Goal: Transaction & Acquisition: Purchase product/service

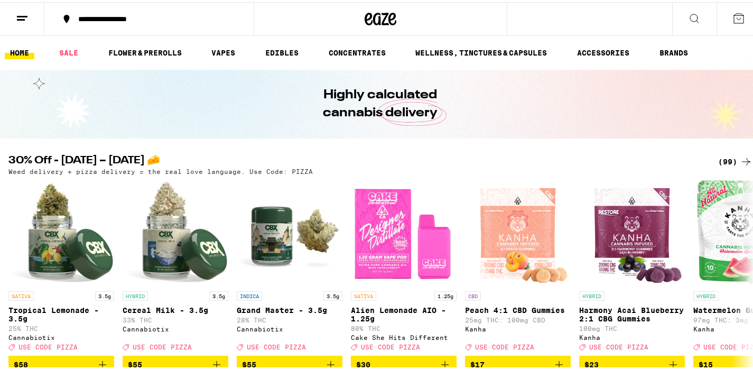
click at [28, 20] on icon at bounding box center [22, 16] width 13 height 13
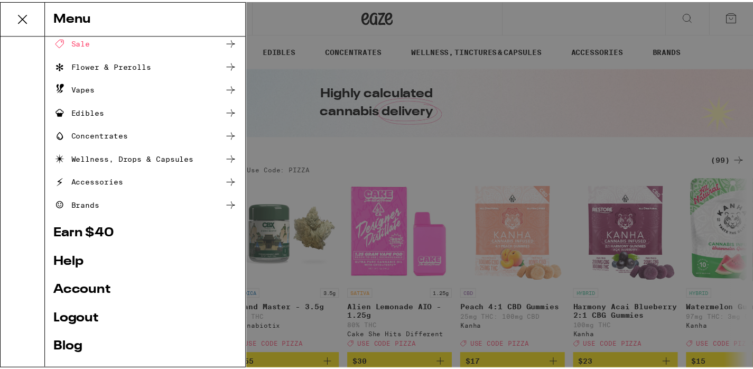
scroll to position [88, 0]
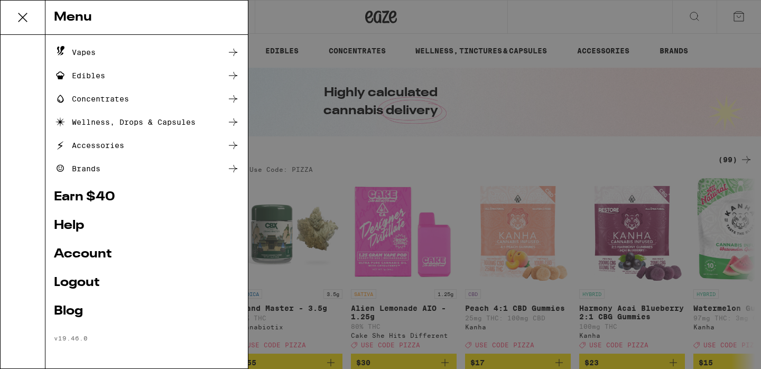
click at [95, 250] on link "Account" at bounding box center [147, 254] width 186 height 13
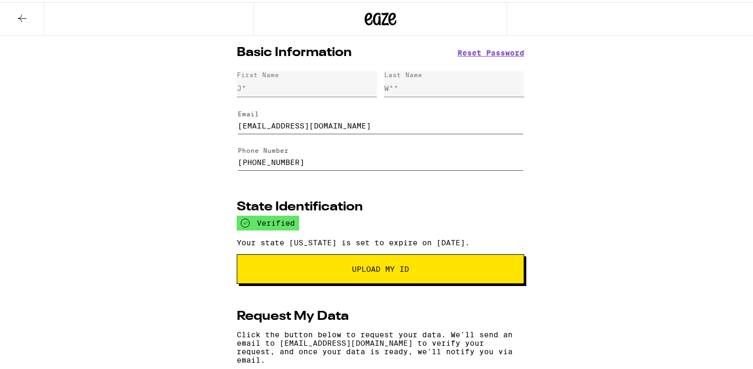
click at [25, 15] on icon at bounding box center [22, 16] width 8 height 7
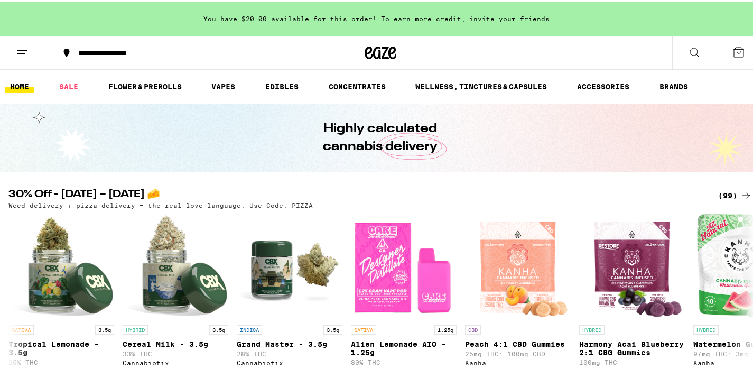
click at [718, 194] on div "(99)" at bounding box center [735, 193] width 34 height 13
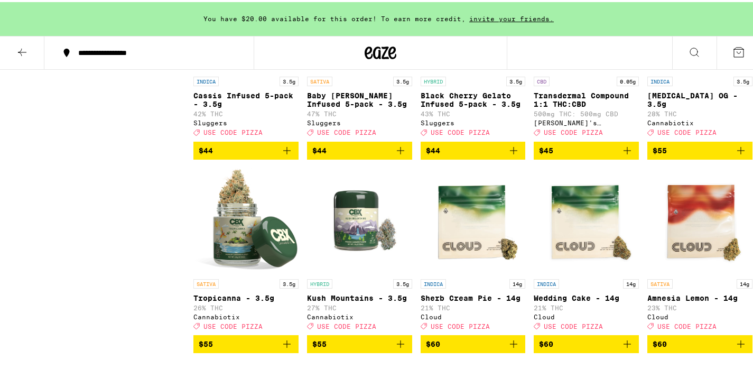
scroll to position [3130, 0]
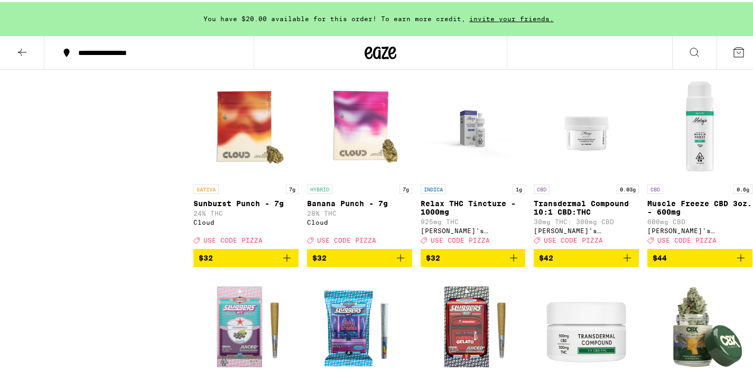
click at [21, 53] on icon at bounding box center [22, 50] width 13 height 13
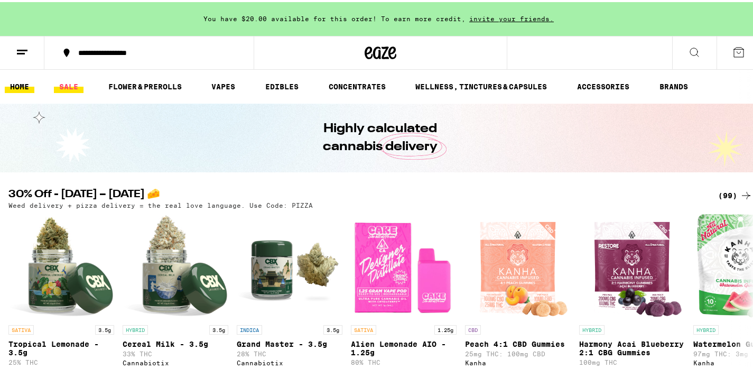
click at [70, 79] on link "SALE" at bounding box center [69, 84] width 30 height 13
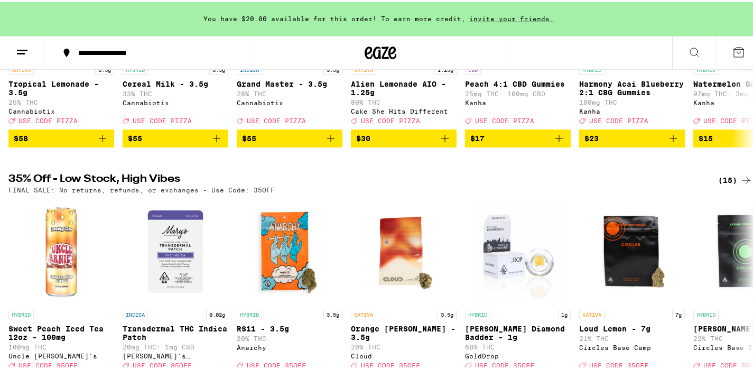
scroll to position [347, 0]
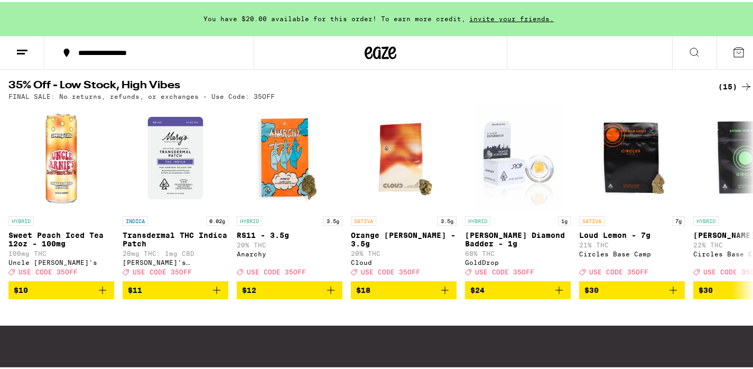
click at [725, 87] on div "(15)" at bounding box center [735, 84] width 34 height 13
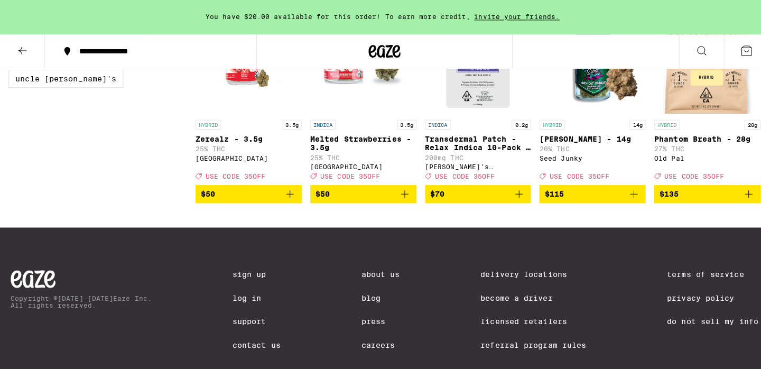
scroll to position [516, 0]
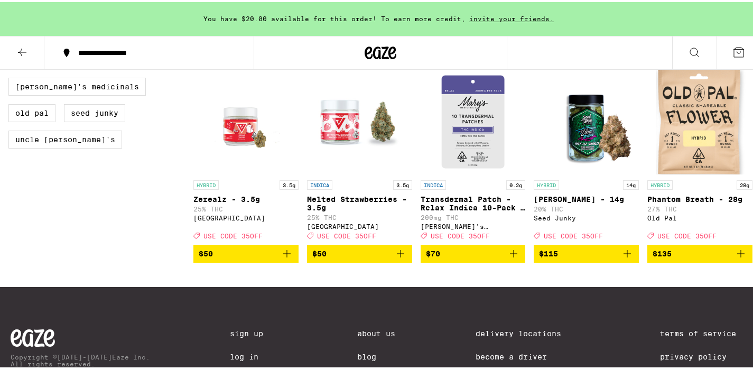
click at [666, 140] on img "Open page for Phantom Breath - 28g from Old Pal" at bounding box center [700, 120] width 105 height 106
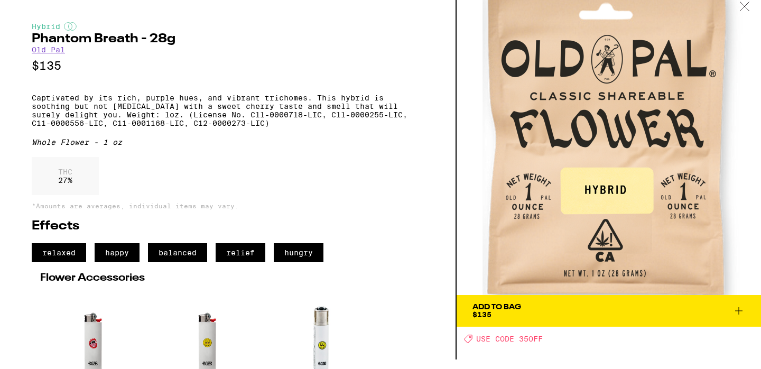
scroll to position [123, 0]
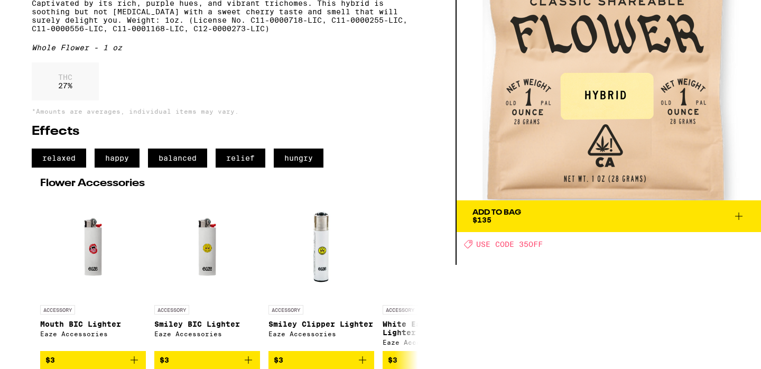
click at [581, 209] on span "Add To Bag $135" at bounding box center [609, 216] width 273 height 15
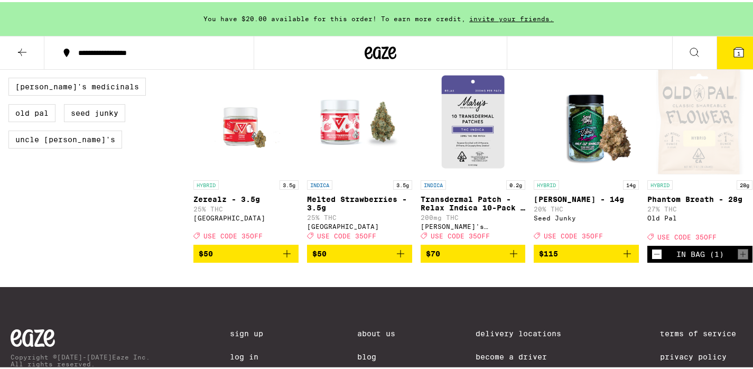
click at [717, 56] on button "1" at bounding box center [739, 50] width 44 height 33
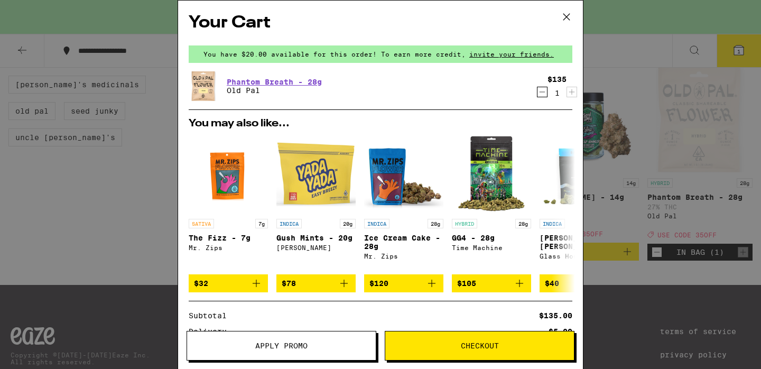
click at [316, 352] on button "Apply Promo" at bounding box center [282, 346] width 190 height 30
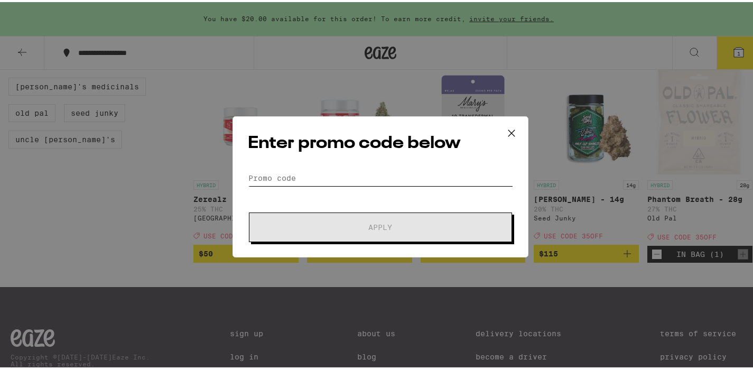
click at [303, 173] on input "Promo Code" at bounding box center [380, 176] width 265 height 16
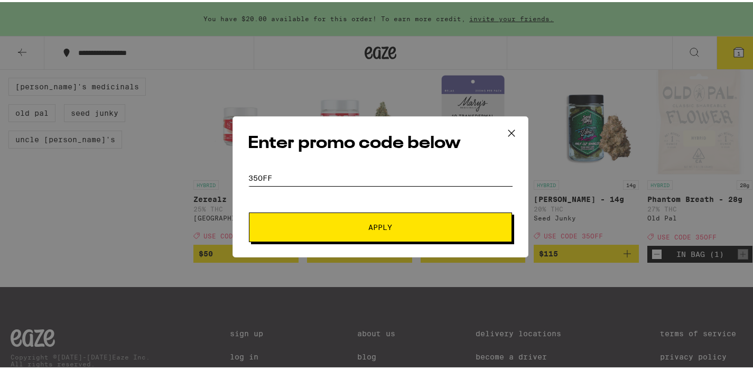
type input "35off"
click at [307, 228] on button "Apply" at bounding box center [380, 225] width 263 height 30
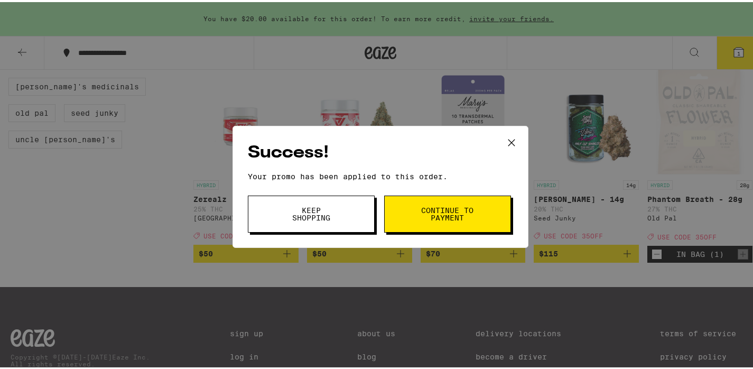
click at [513, 142] on icon at bounding box center [512, 141] width 16 height 16
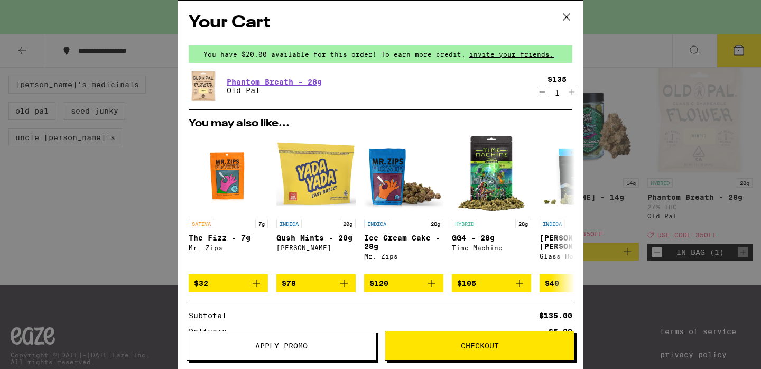
click at [538, 95] on icon "Decrement" at bounding box center [543, 92] width 10 height 13
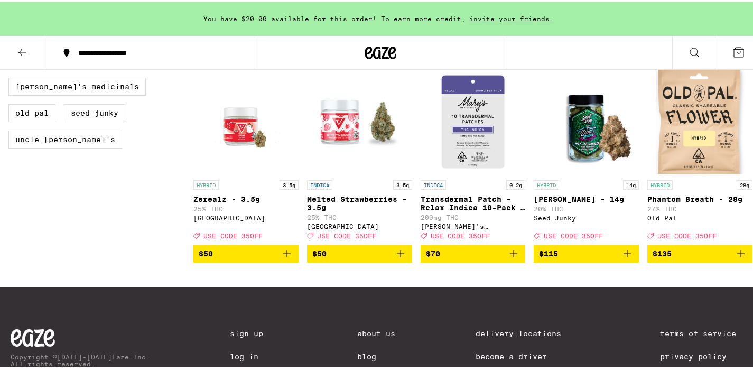
click at [16, 54] on icon at bounding box center [22, 50] width 13 height 13
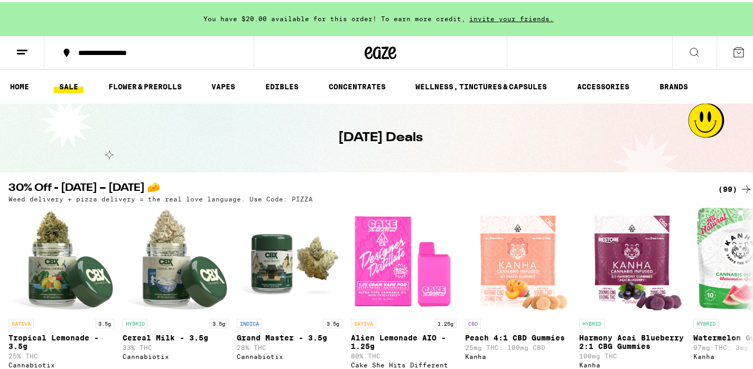
click at [718, 188] on div "(99)" at bounding box center [735, 187] width 34 height 13
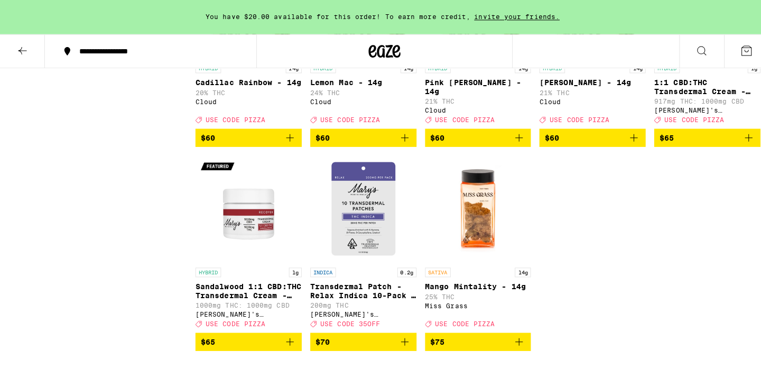
scroll to position [3860, 0]
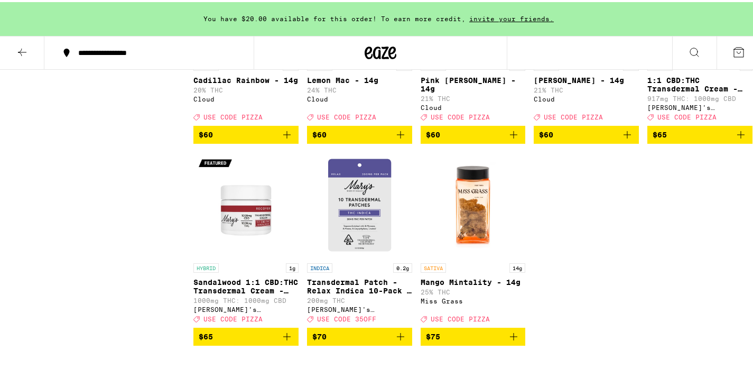
click at [258, 54] on img "Open page for Cadillac Rainbow - 14g from Cloud" at bounding box center [245, 1] width 105 height 106
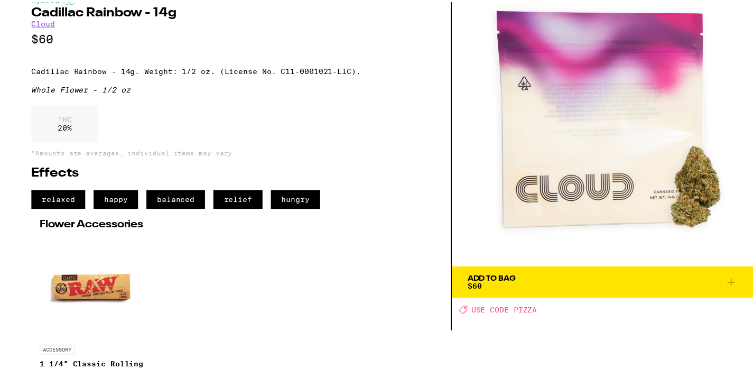
scroll to position [85, 0]
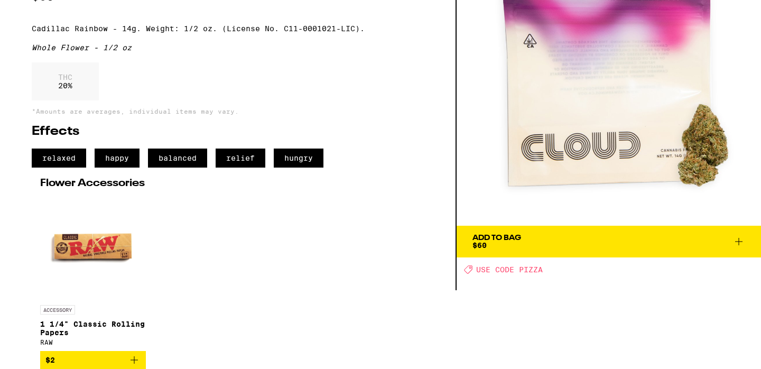
click at [489, 236] on div "Add To Bag $60" at bounding box center [497, 241] width 49 height 15
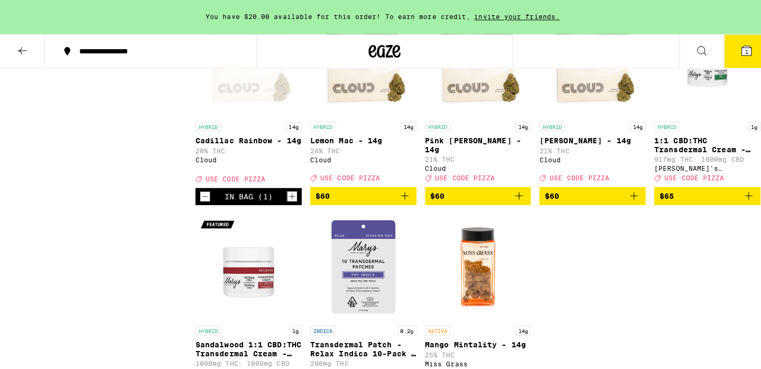
scroll to position [3753, 0]
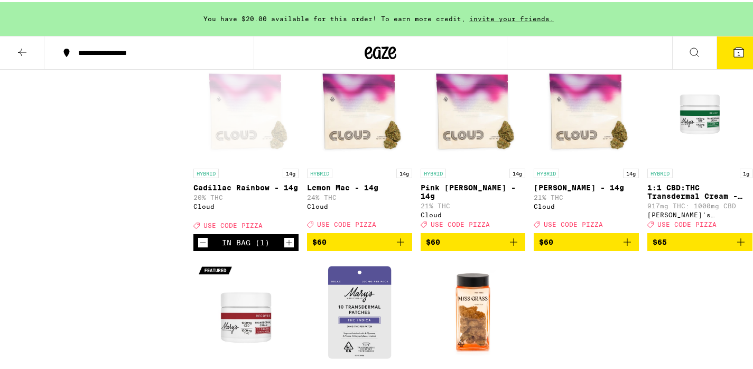
click at [362, 161] on img "Open page for Lemon Mac - 14g from Cloud" at bounding box center [359, 109] width 105 height 106
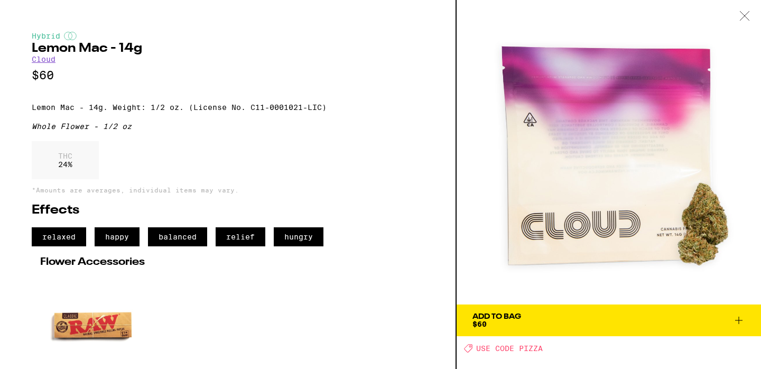
click at [549, 322] on span "Add To Bag $60" at bounding box center [609, 320] width 273 height 15
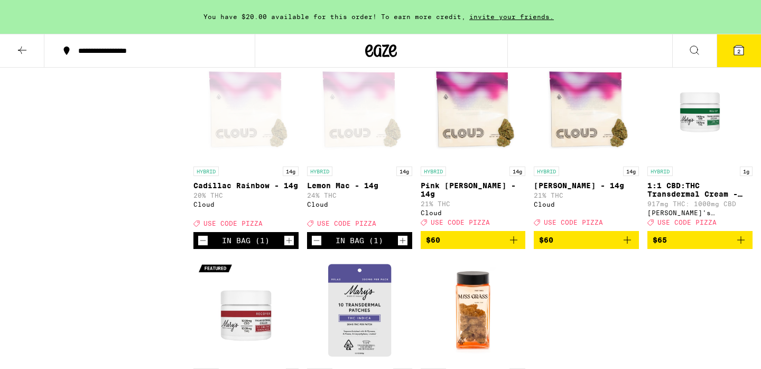
scroll to position [3758, 0]
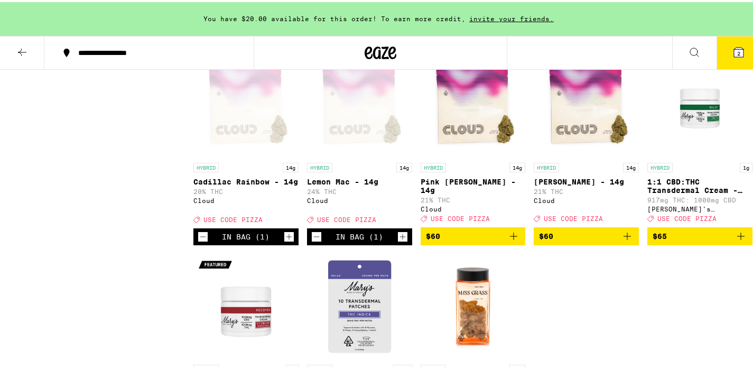
click at [733, 55] on icon at bounding box center [739, 50] width 13 height 13
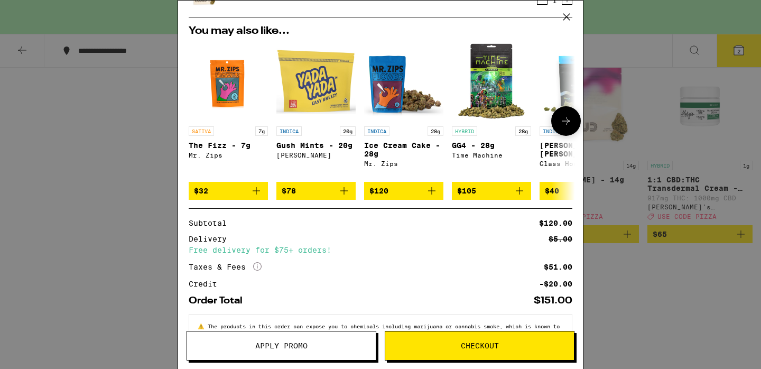
scroll to position [173, 0]
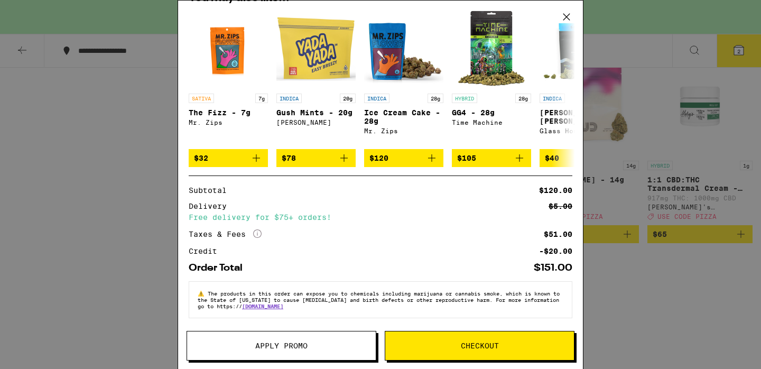
click at [297, 349] on span "Apply Promo" at bounding box center [281, 345] width 52 height 7
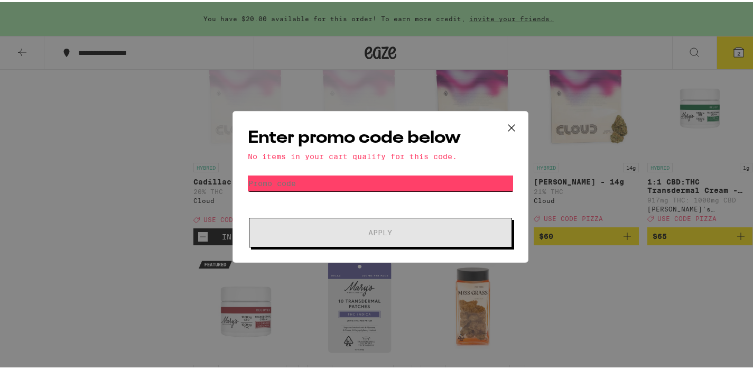
click at [283, 182] on input "Promo Code" at bounding box center [380, 181] width 265 height 16
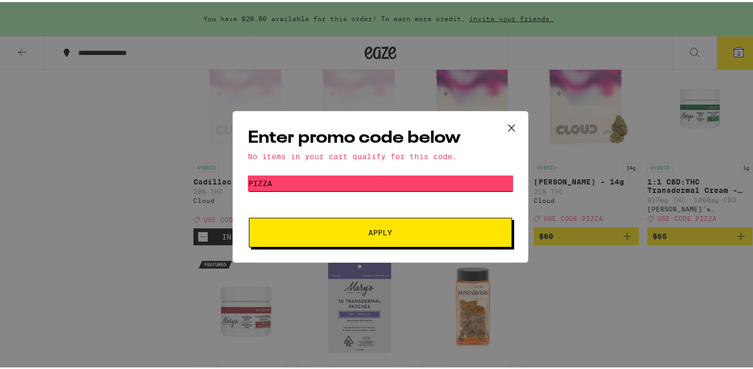
type input "pizza"
click at [345, 232] on span "Apply" at bounding box center [380, 230] width 190 height 7
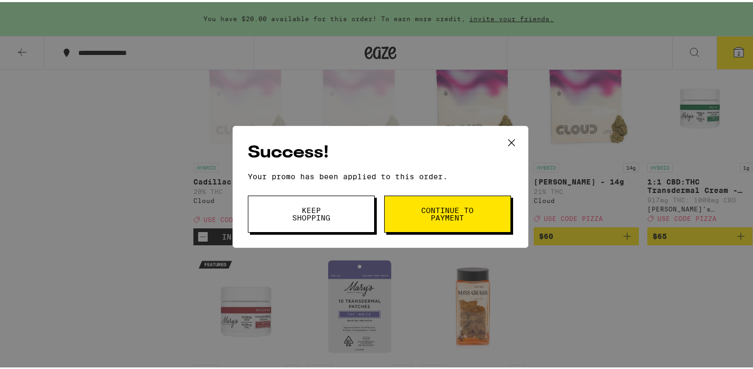
click at [506, 141] on icon at bounding box center [512, 141] width 16 height 16
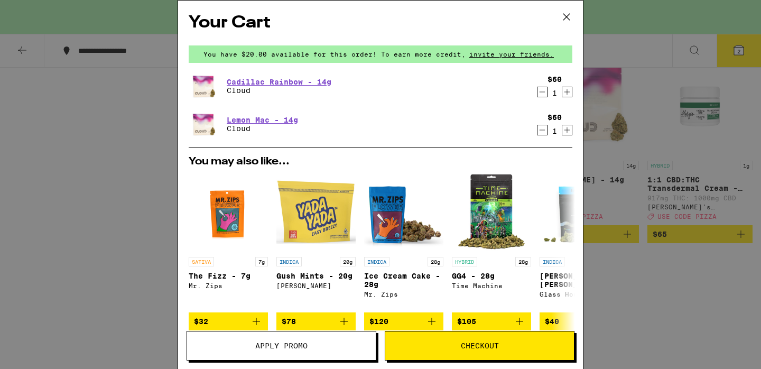
click at [538, 93] on icon "Decrement" at bounding box center [543, 92] width 10 height 13
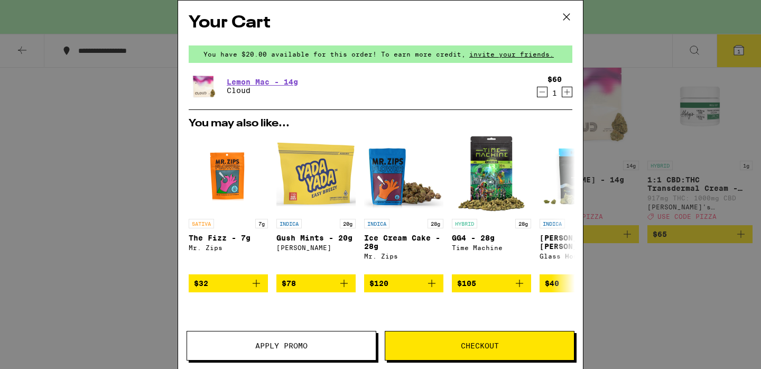
click at [538, 93] on icon "Decrement" at bounding box center [543, 92] width 10 height 13
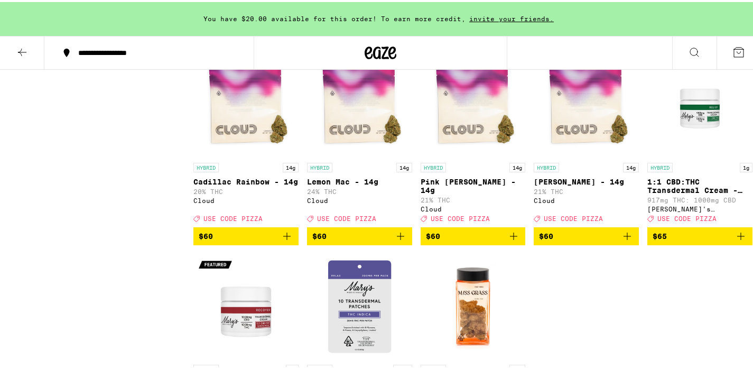
click at [22, 46] on icon at bounding box center [22, 50] width 13 height 13
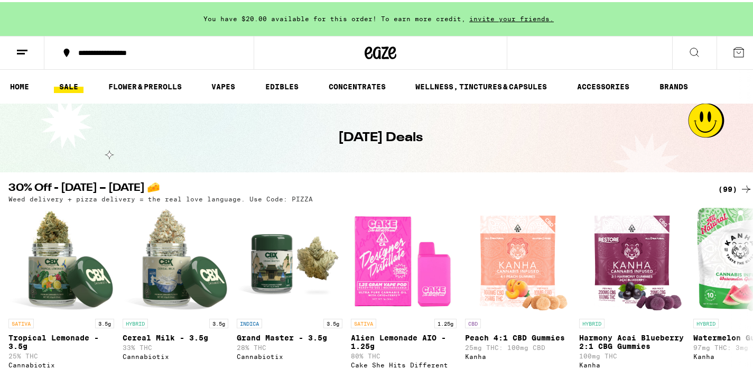
click at [530, 58] on div "**********" at bounding box center [380, 51] width 761 height 34
click at [688, 48] on icon at bounding box center [694, 50] width 13 height 13
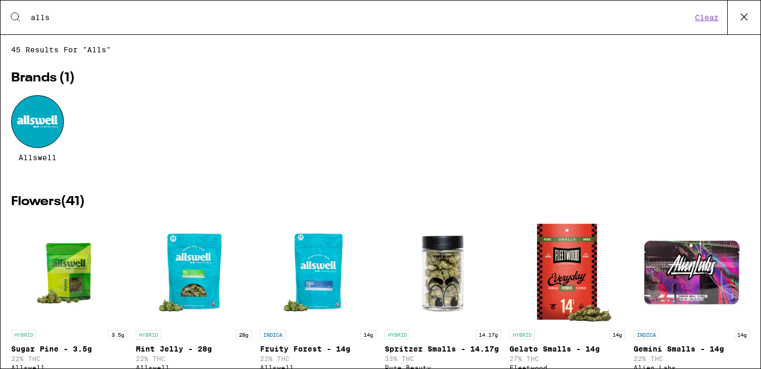
click at [585, 14] on input "alls" at bounding box center [361, 18] width 662 height 10
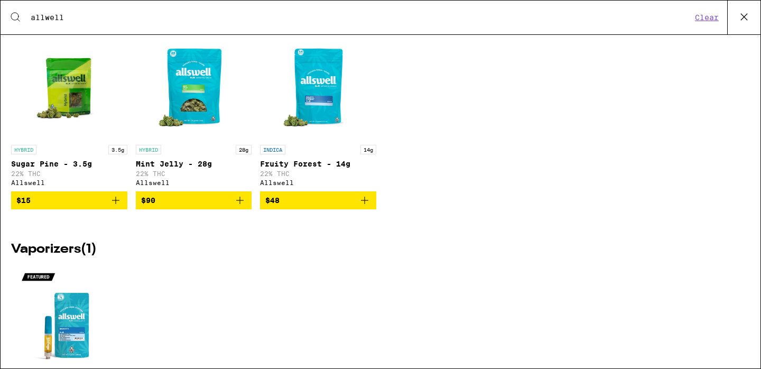
scroll to position [184, 0]
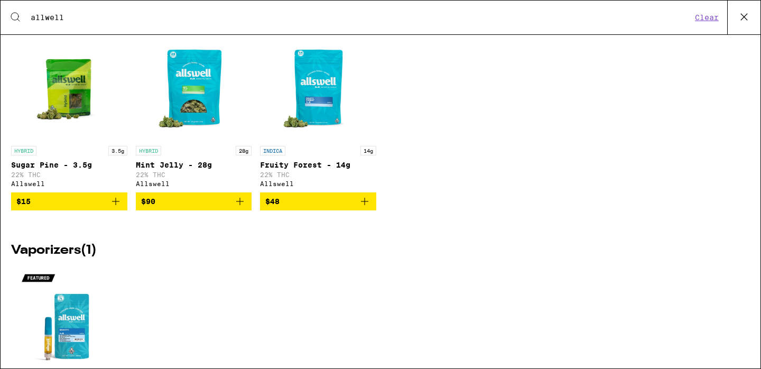
type input "allwell"
click at [197, 80] on img "Open page for Mint Jelly - 28g from Allswell" at bounding box center [194, 88] width 106 height 106
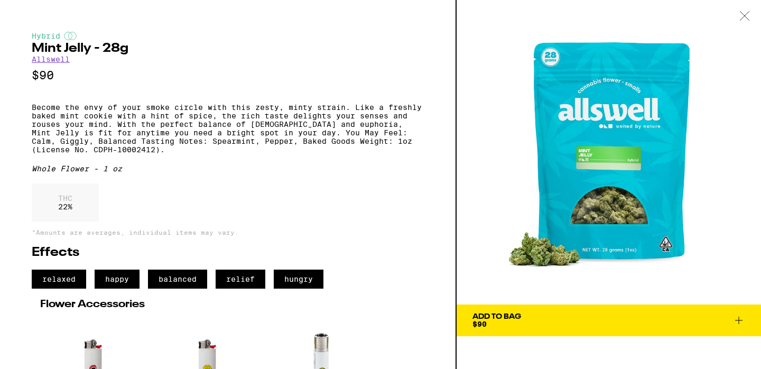
click at [543, 317] on span "Add To Bag $90" at bounding box center [609, 320] width 273 height 15
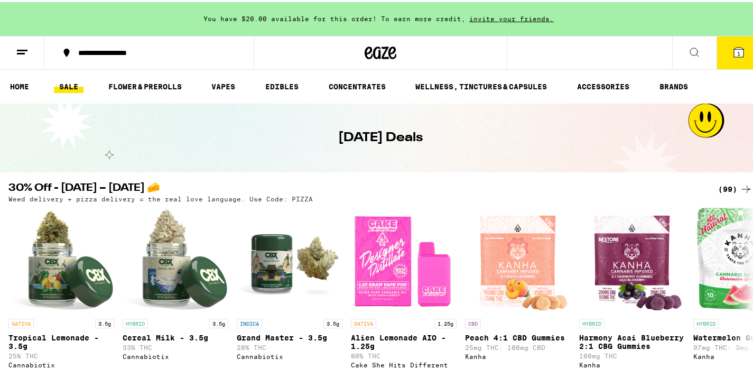
click at [732, 57] on button "1" at bounding box center [739, 50] width 44 height 33
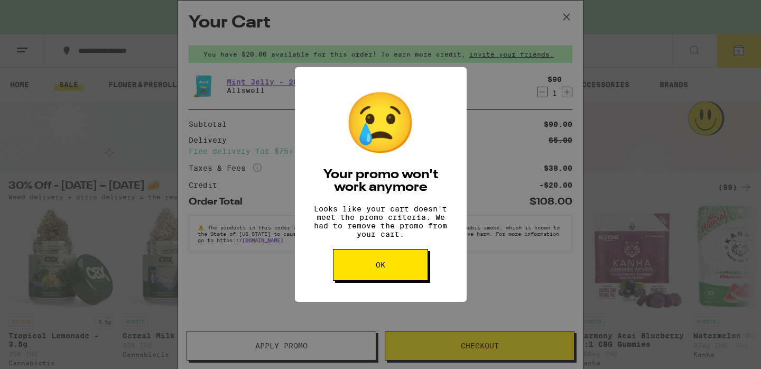
click at [376, 277] on button "OK" at bounding box center [380, 265] width 95 height 32
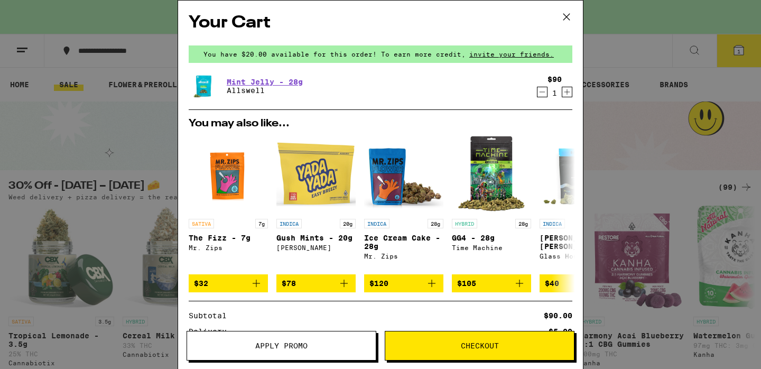
click at [538, 90] on icon "Decrement" at bounding box center [543, 92] width 10 height 13
